Goal: Transaction & Acquisition: Purchase product/service

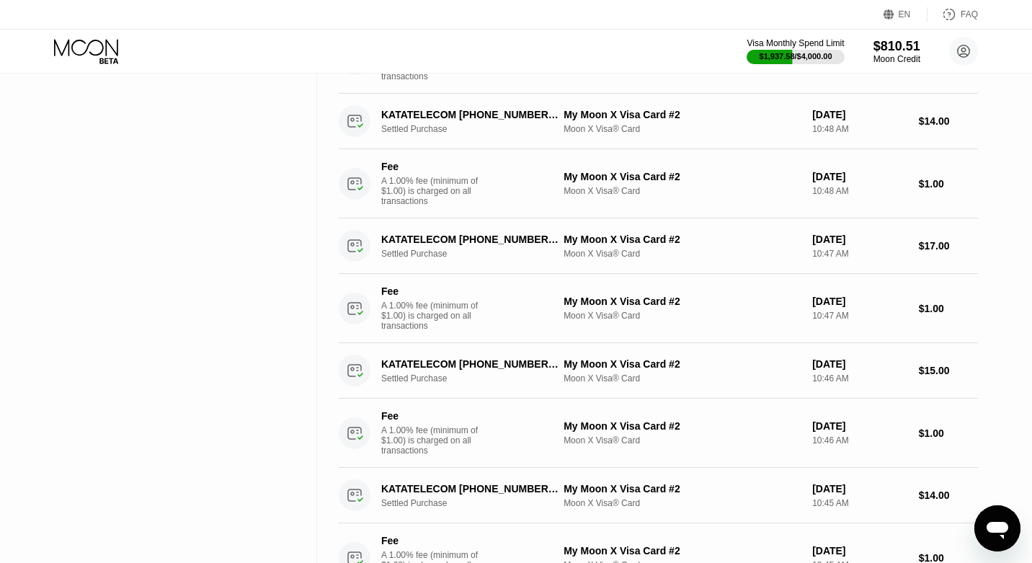
scroll to position [451, 0]
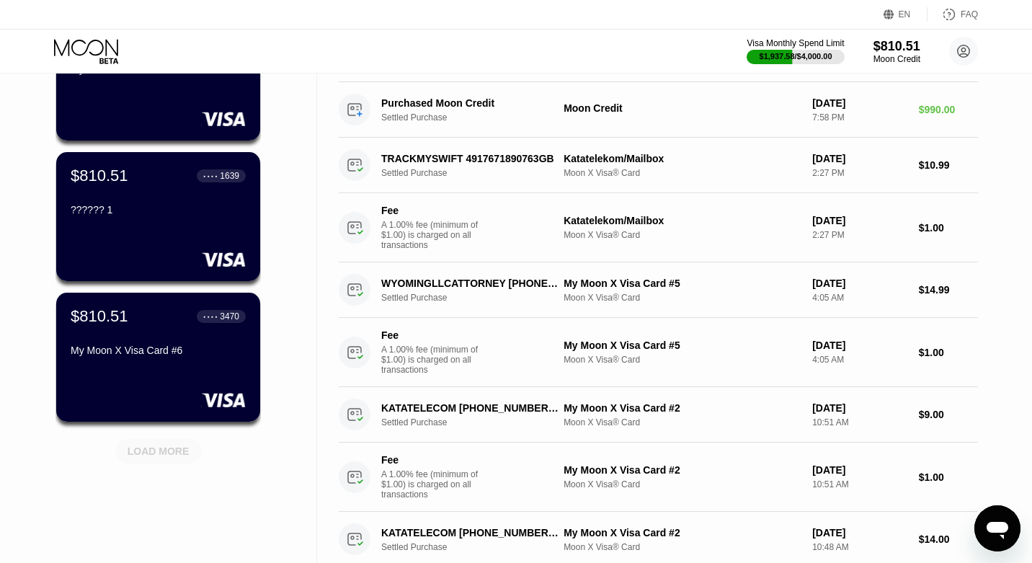
click at [169, 455] on div "LOAD MORE" at bounding box center [159, 451] width 62 height 13
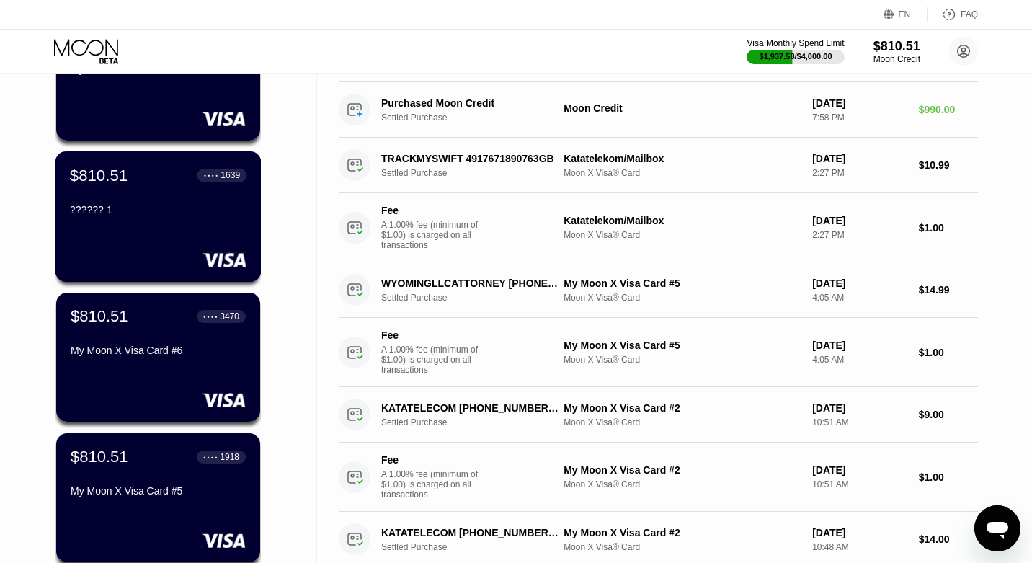
click at [165, 195] on div "$810.51 ● ● ● ● 1639 ?????? 1" at bounding box center [158, 194] width 177 height 56
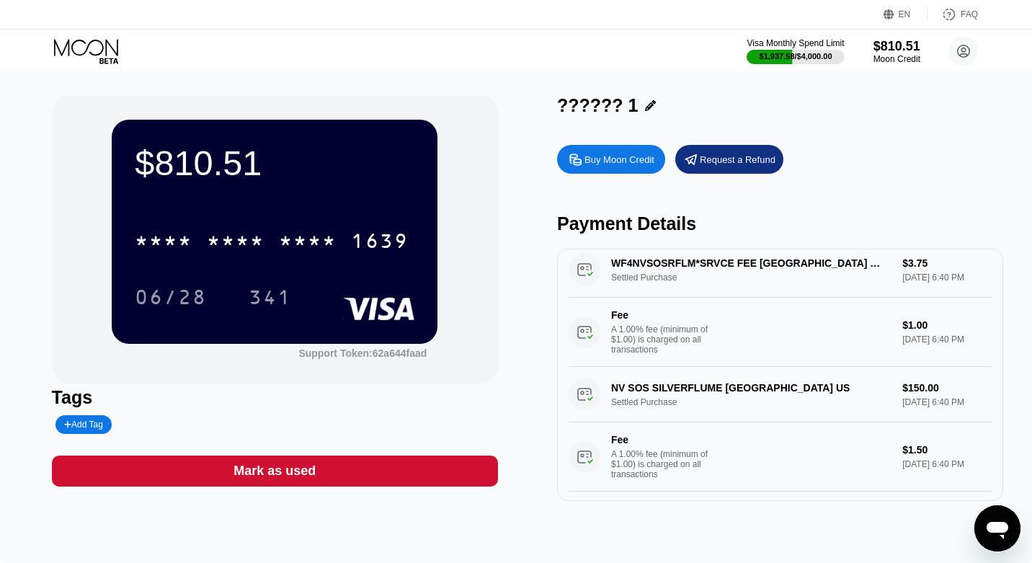
scroll to position [21, 0]
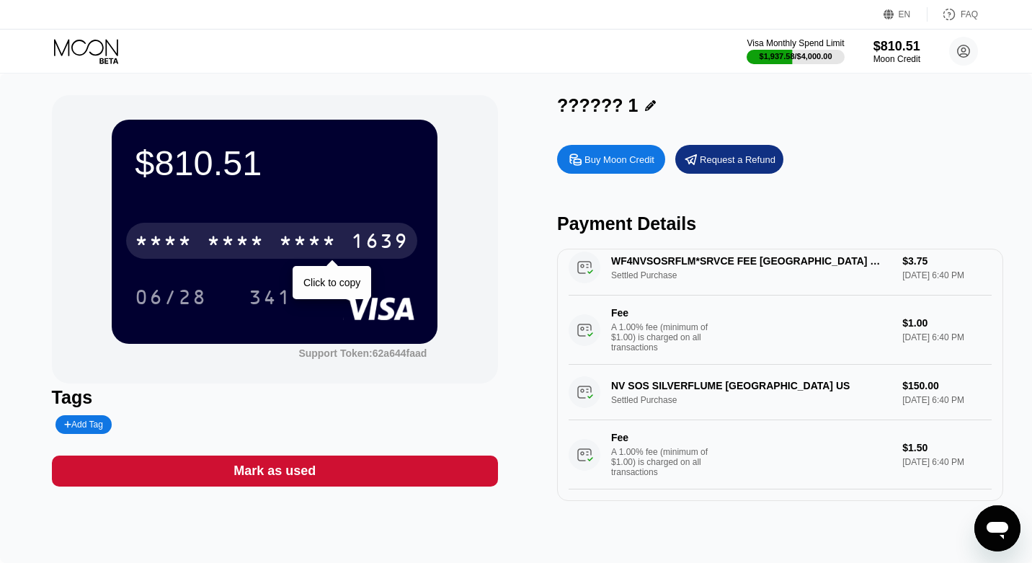
click at [264, 235] on div "* * * *" at bounding box center [236, 242] width 58 height 23
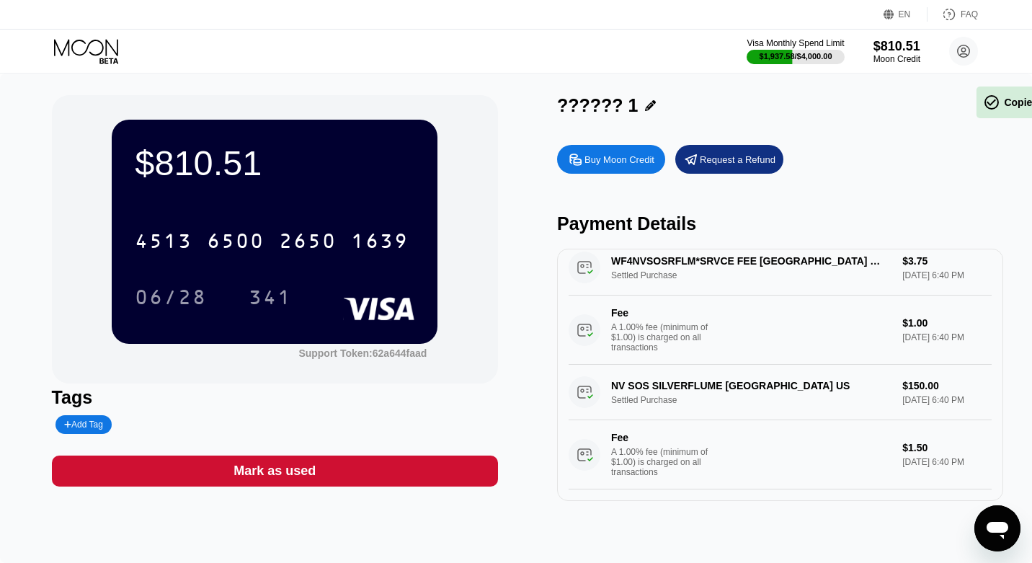
click at [183, 296] on div "06/28" at bounding box center [171, 299] width 72 height 23
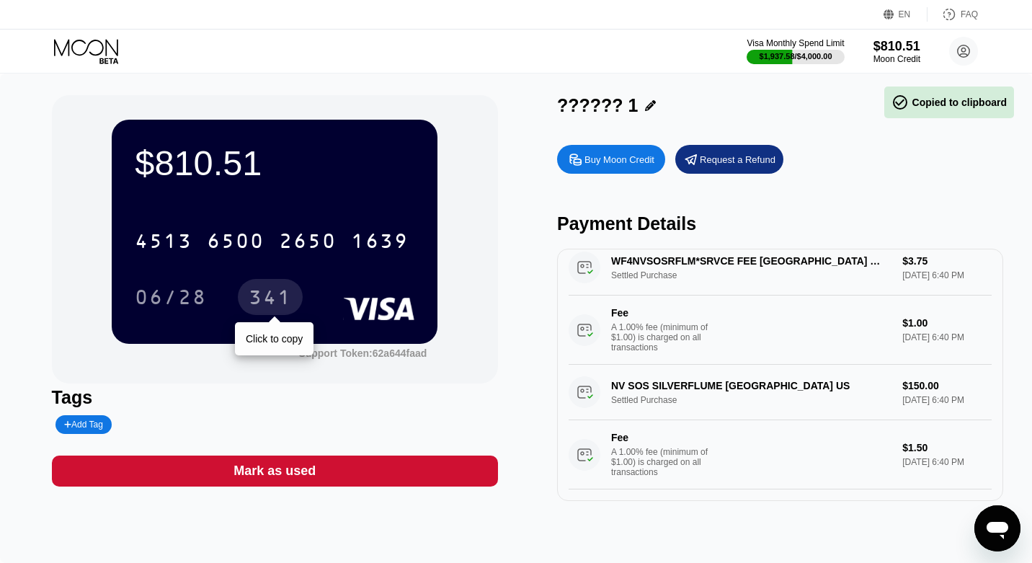
click at [269, 292] on div "341" at bounding box center [270, 299] width 43 height 23
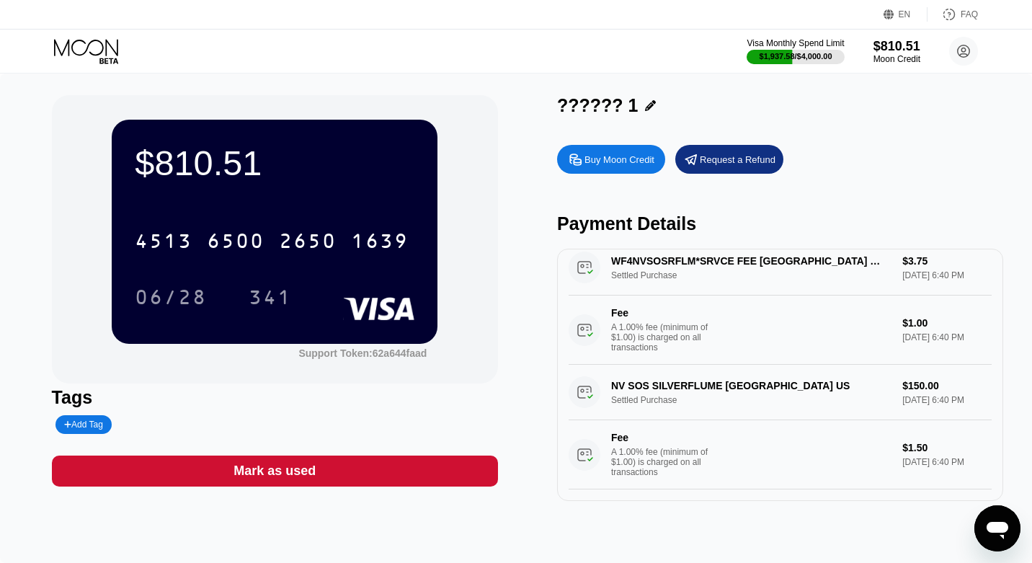
click at [93, 45] on icon at bounding box center [87, 51] width 67 height 25
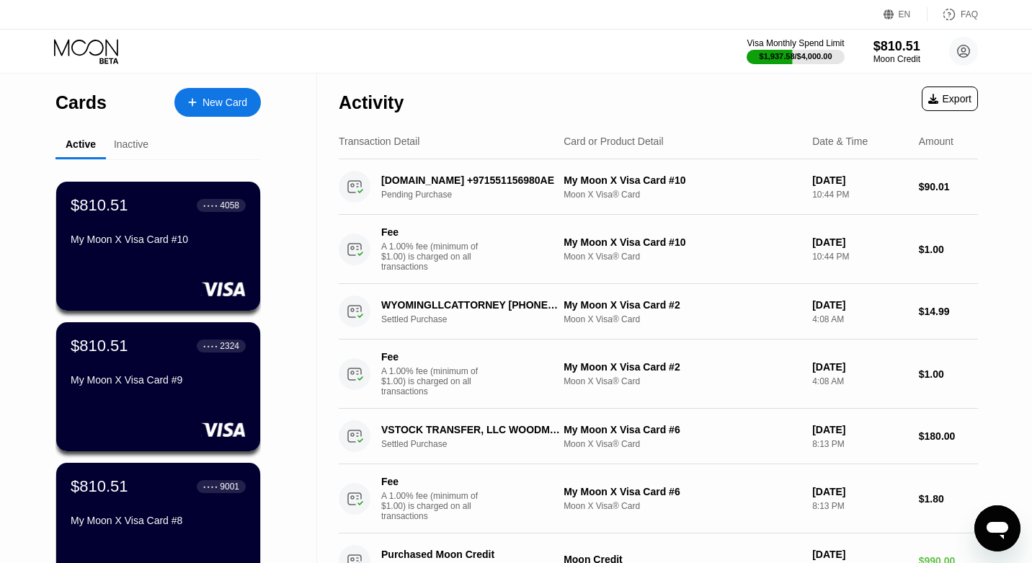
click at [221, 107] on div "New Card" at bounding box center [225, 103] width 45 height 12
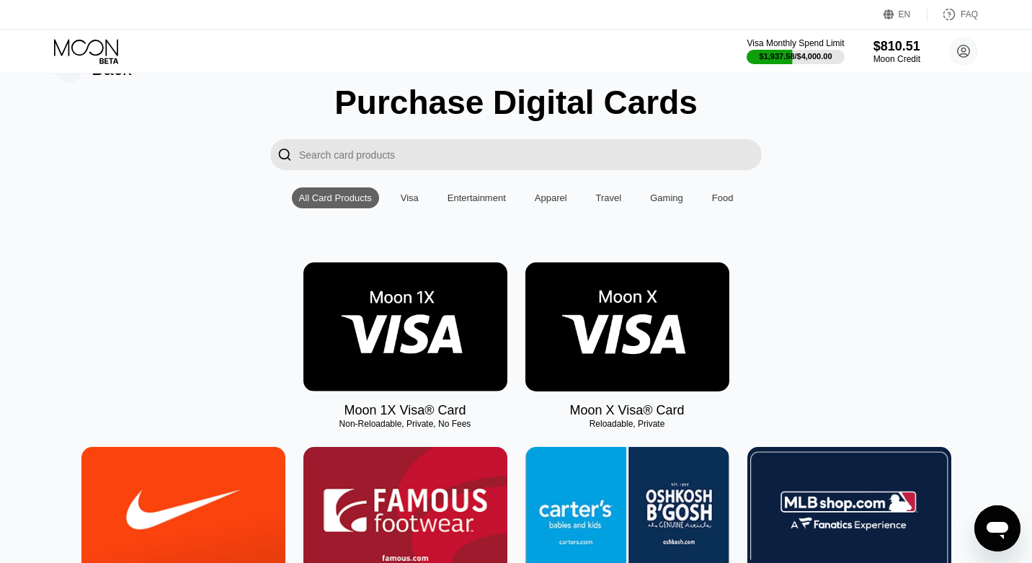
scroll to position [67, 0]
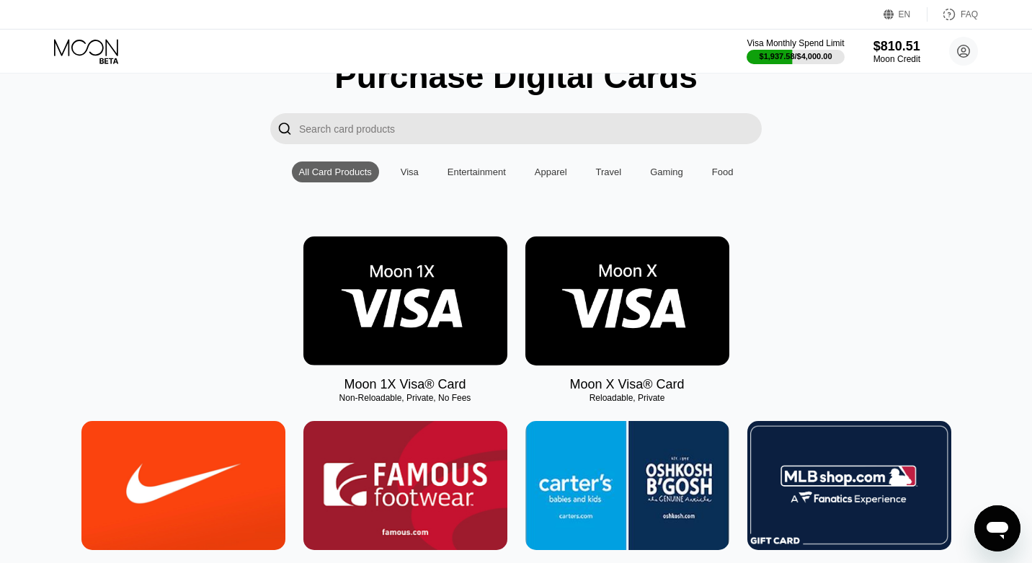
click at [601, 282] on img at bounding box center [628, 300] width 204 height 129
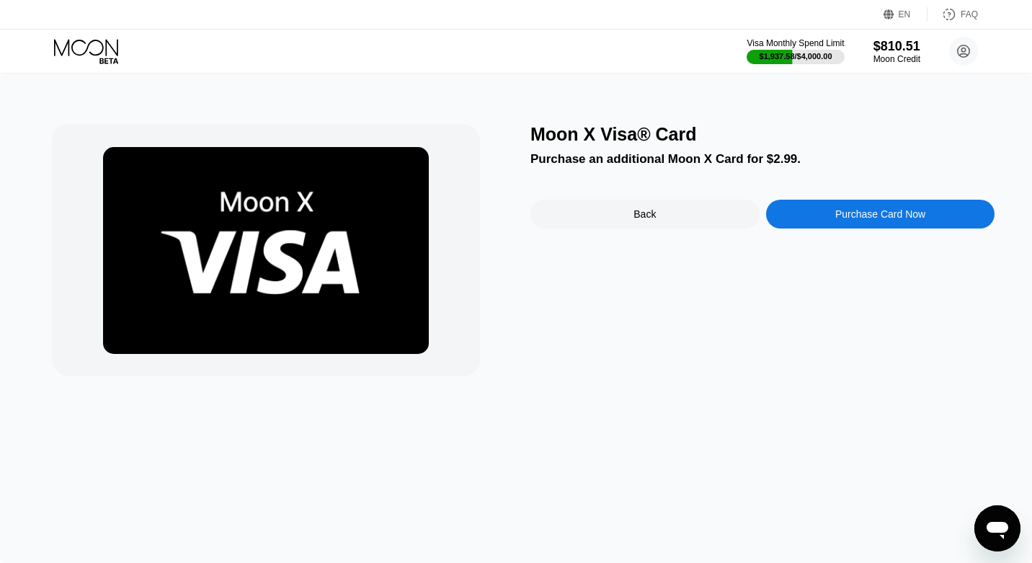
click at [799, 213] on div "Purchase Card Now" at bounding box center [880, 214] width 229 height 29
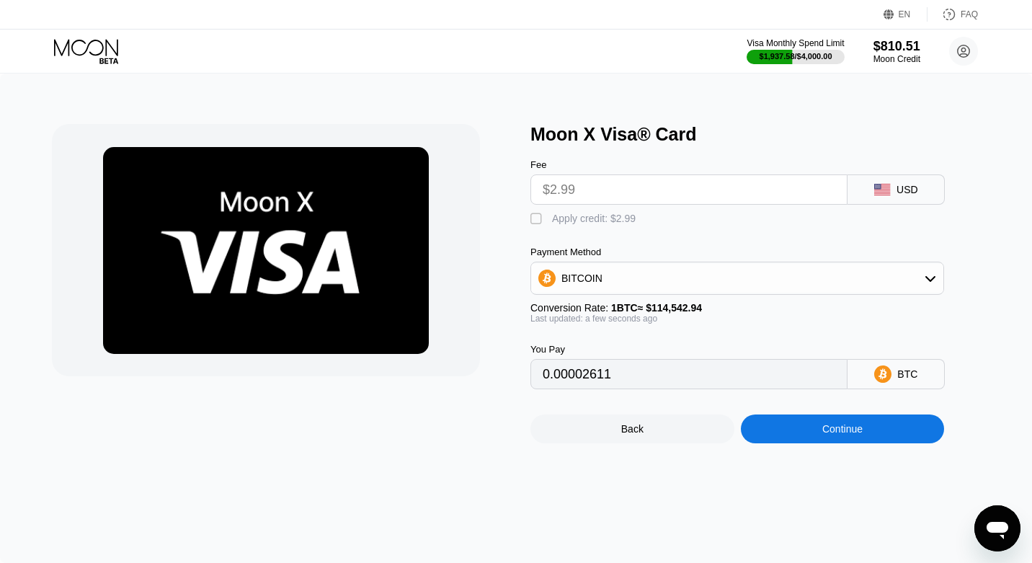
click at [660, 267] on div "BITCOIN" at bounding box center [737, 278] width 412 height 29
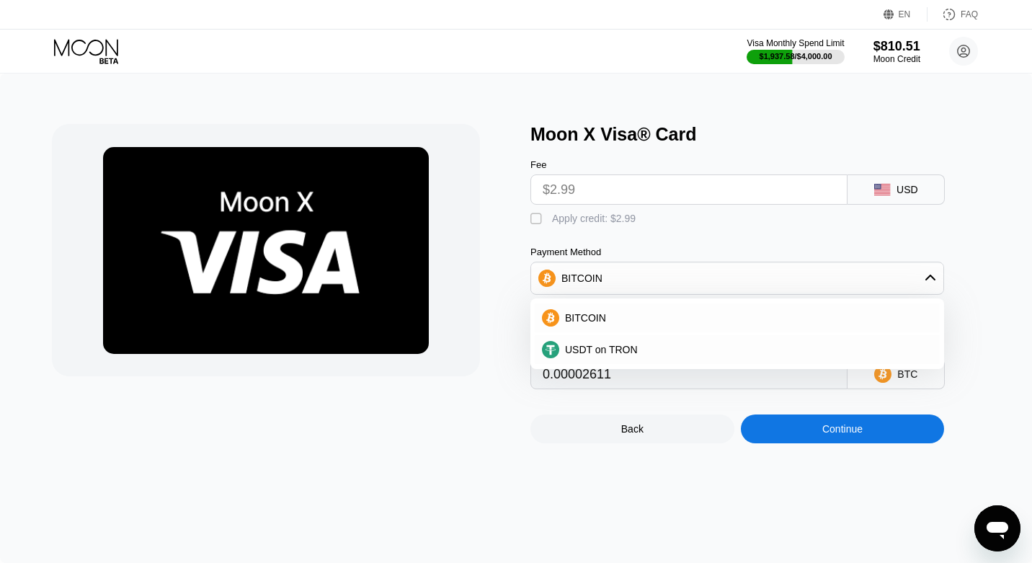
click at [577, 205] on div " Apply credit: $2.99" at bounding box center [761, 216] width 461 height 22
click at [575, 215] on div "Apply credit: $2.99" at bounding box center [594, 219] width 84 height 12
type input "0"
click at [822, 440] on div "Continue" at bounding box center [843, 429] width 204 height 29
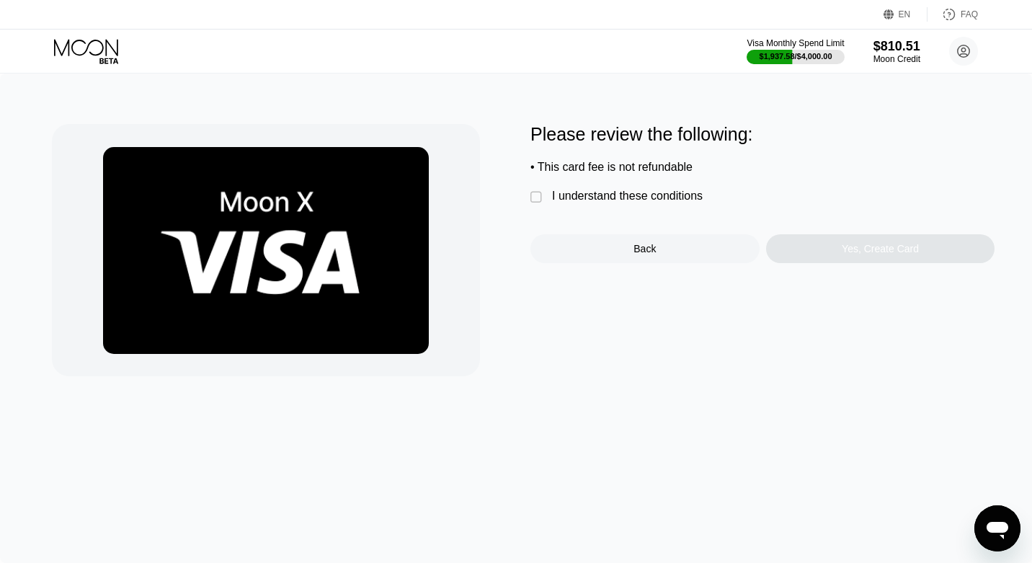
click at [664, 196] on div "I understand these conditions" at bounding box center [627, 196] width 151 height 13
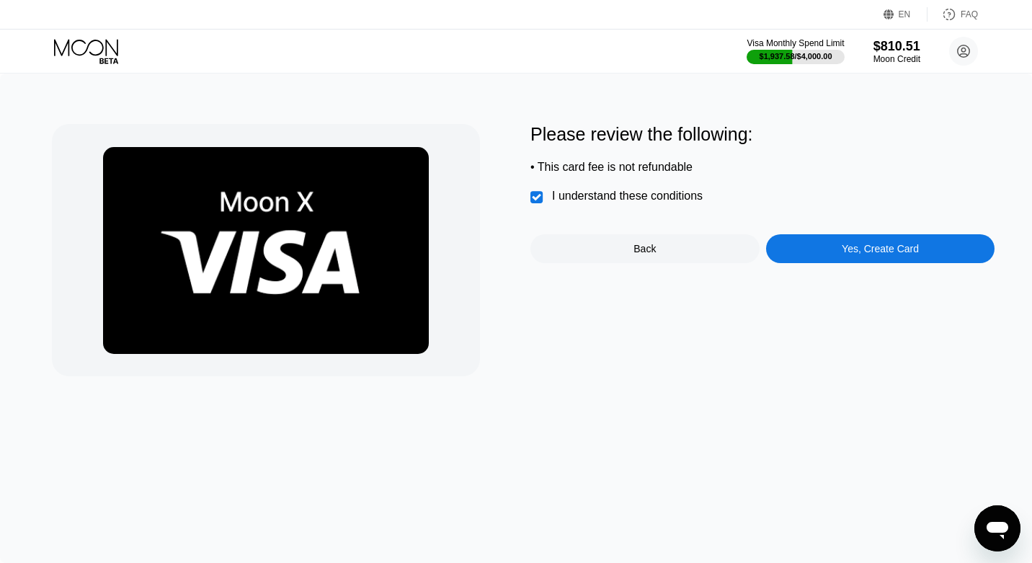
click at [801, 244] on div "Yes, Create Card" at bounding box center [880, 248] width 229 height 29
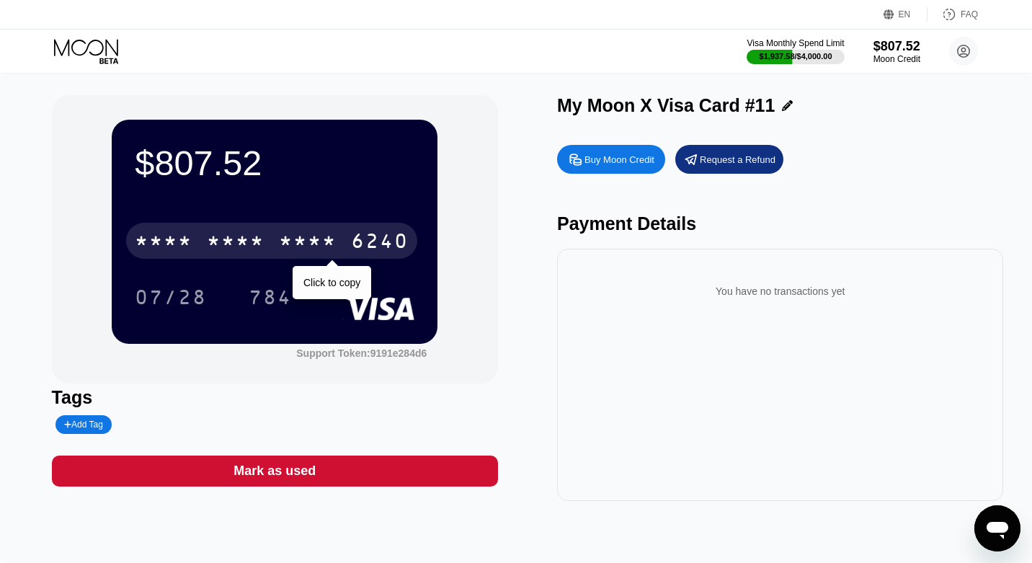
click at [386, 241] on div "6240" at bounding box center [380, 242] width 58 height 23
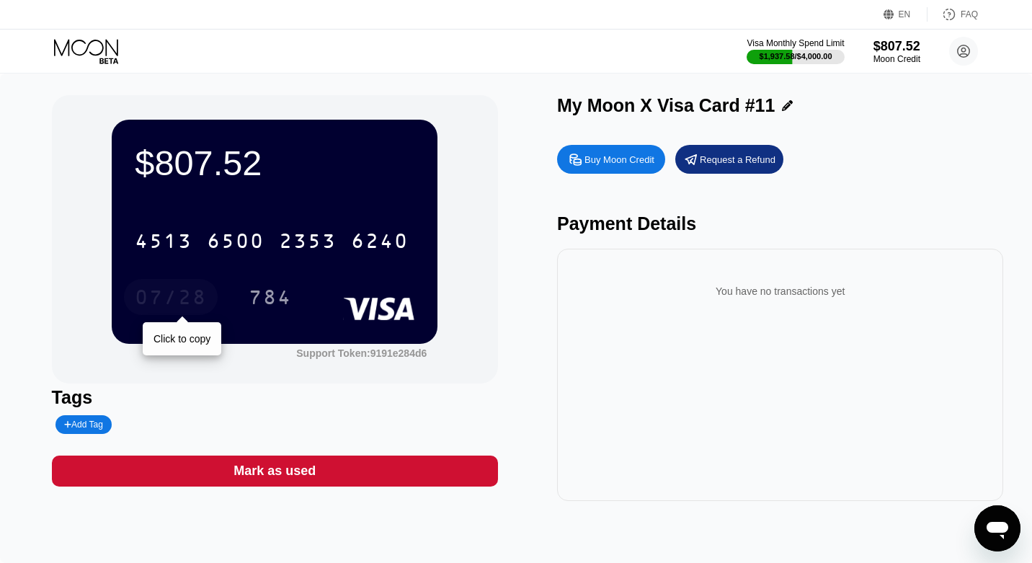
click at [204, 288] on div "07/28" at bounding box center [171, 299] width 72 height 23
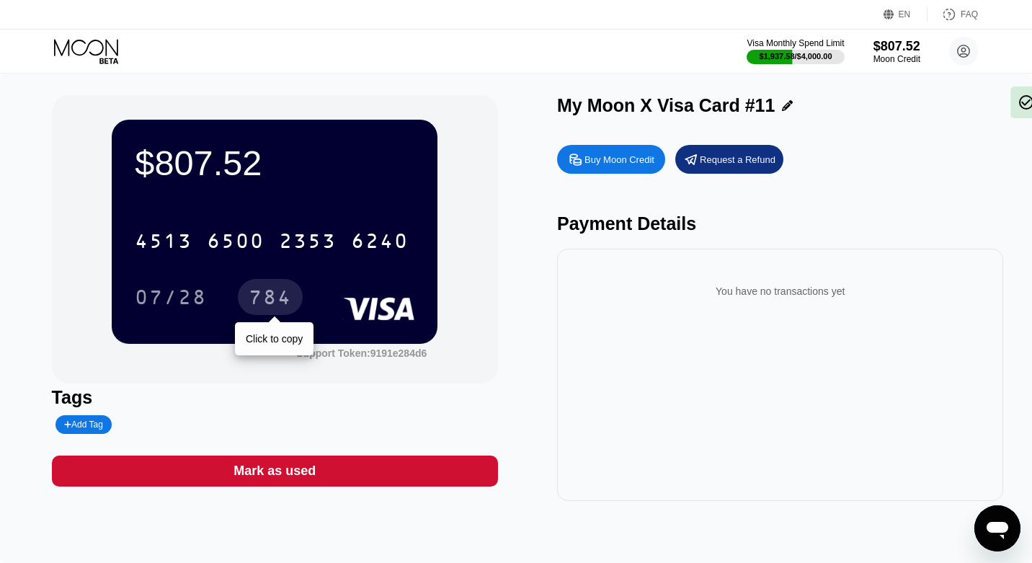
click at [278, 297] on div "784" at bounding box center [270, 299] width 43 height 23
